Goal: Book appointment/travel/reservation

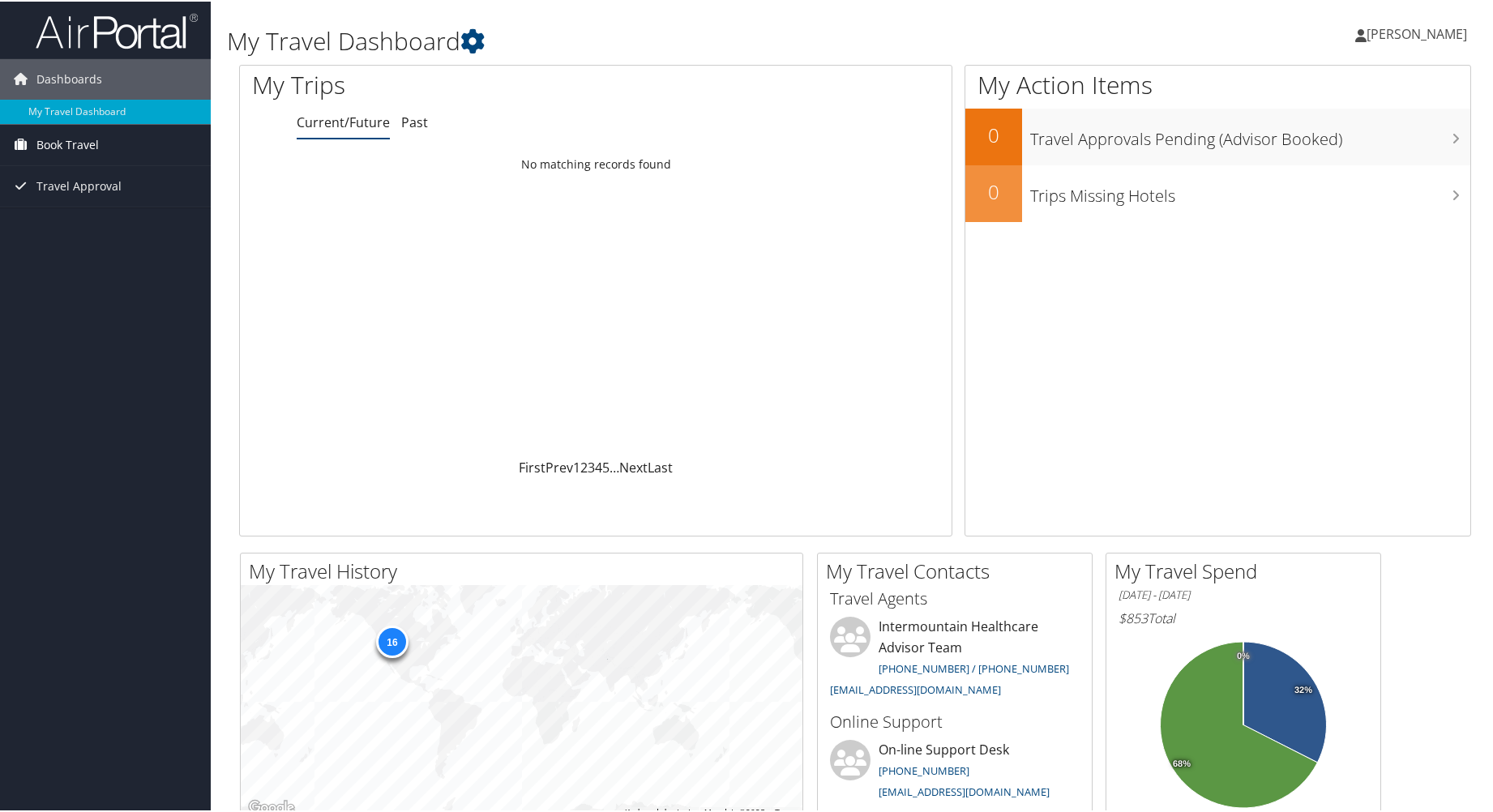
click at [87, 141] on span "Book Travel" at bounding box center [68, 143] width 62 height 41
click at [85, 199] on link "Book/Manage Online Trips" at bounding box center [105, 200] width 210 height 24
